Goal: Task Accomplishment & Management: Use online tool/utility

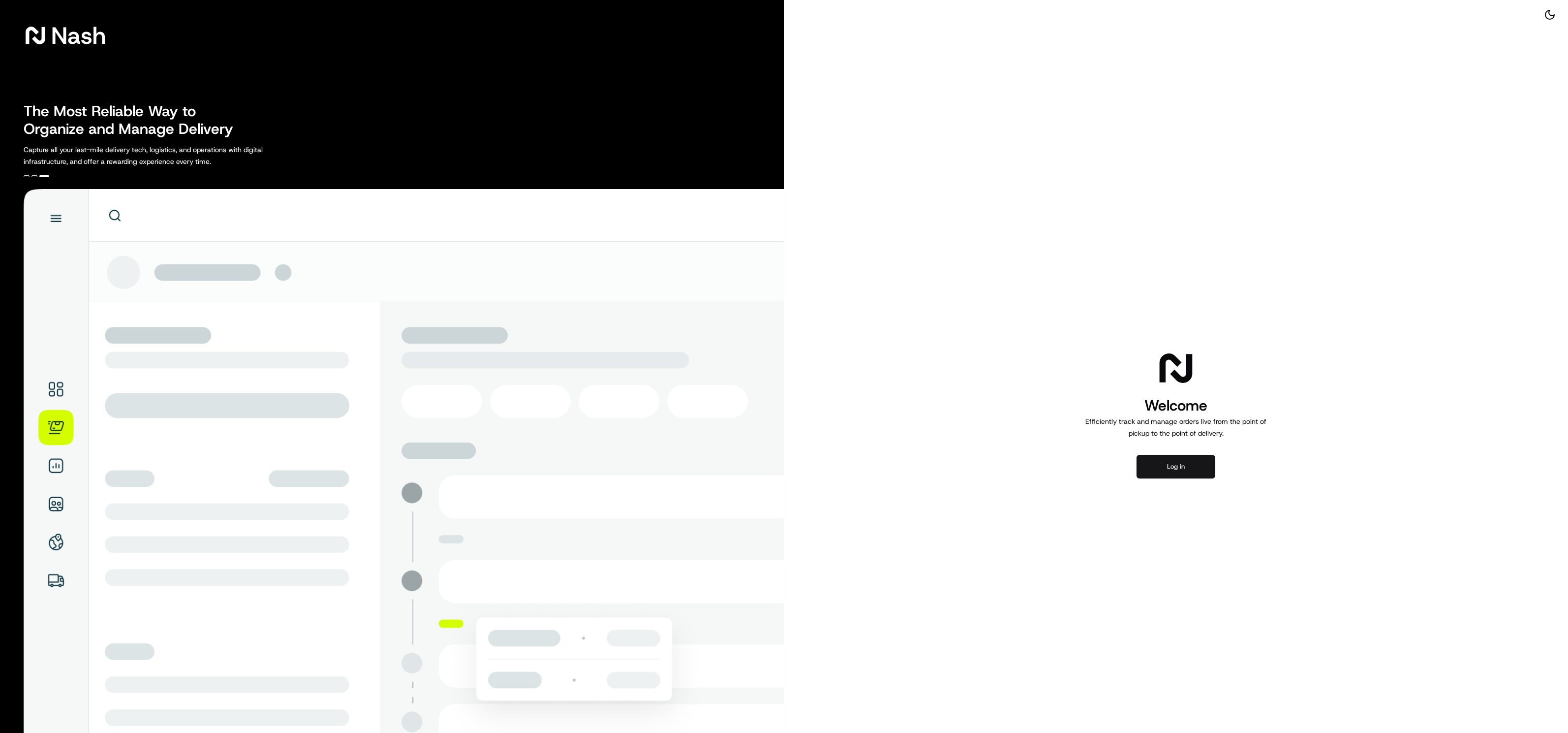
drag, startPoint x: 1179, startPoint y: 465, endPoint x: 1188, endPoint y: 468, distance: 9.5
click at [1179, 465] on button "Log in" at bounding box center [1175, 466] width 79 height 24
